Goal: Transaction & Acquisition: Obtain resource

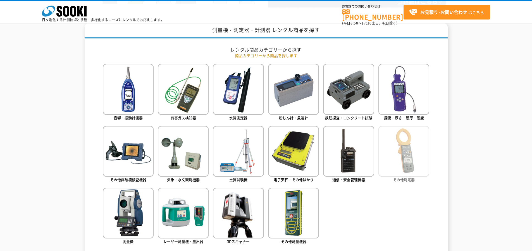
type input "商品名、型式、NETIS番号を入力してください"
click at [401, 148] on img at bounding box center [403, 151] width 51 height 51
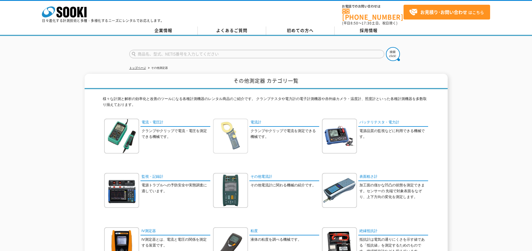
click at [233, 134] on img at bounding box center [230, 136] width 35 height 35
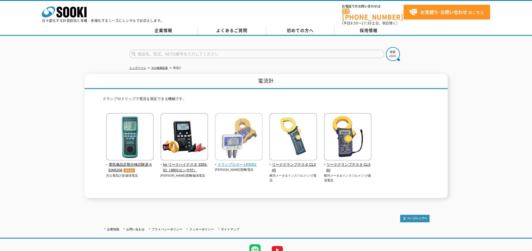
click at [241, 144] on img at bounding box center [238, 137] width 47 height 49
click at [238, 145] on img at bounding box center [238, 137] width 47 height 49
